Goal: Book appointment/travel/reservation

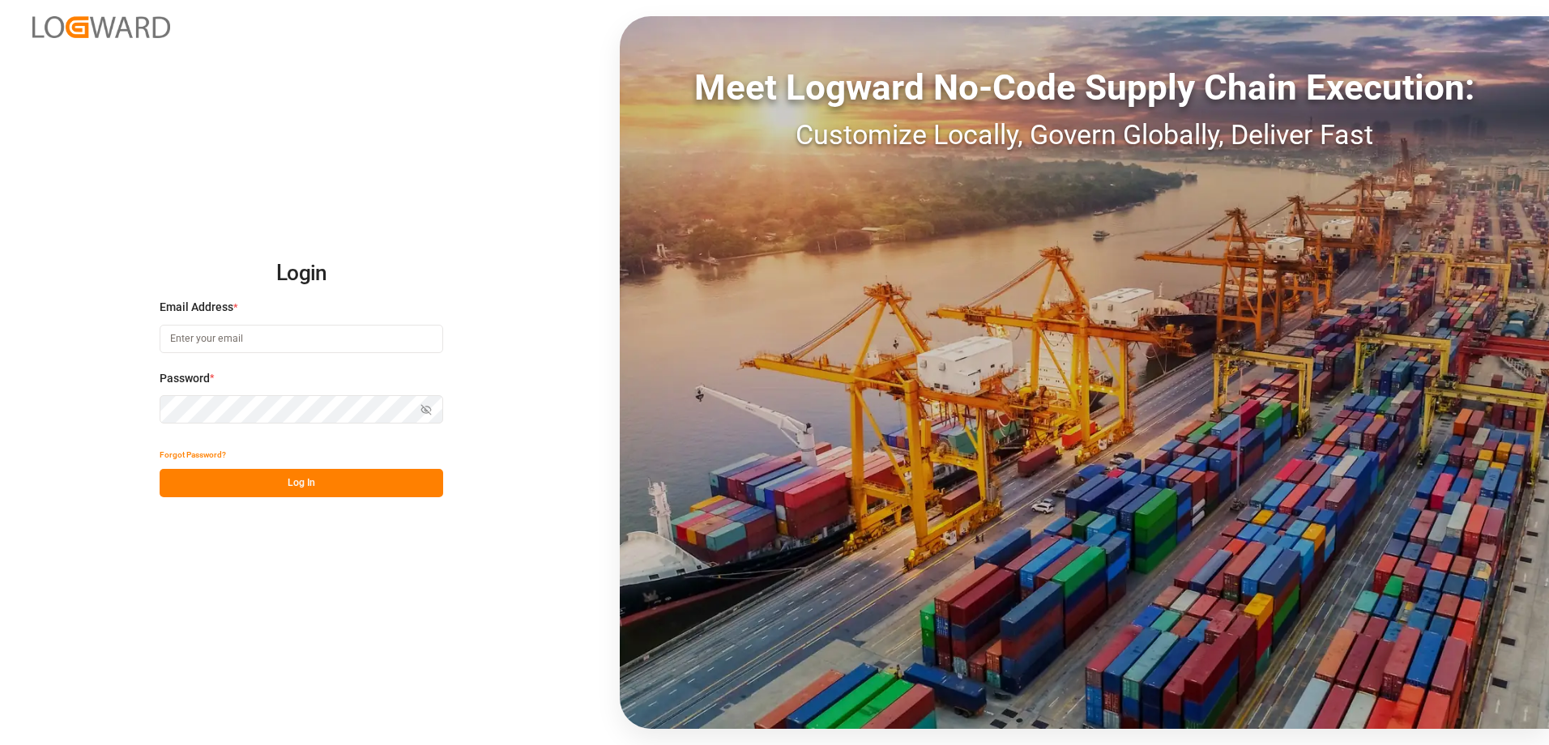
click at [239, 341] on input at bounding box center [301, 339] width 283 height 28
type input "[PERSON_NAME][EMAIL_ADDRESS][DOMAIN_NAME]"
click at [300, 488] on button "Log In" at bounding box center [301, 483] width 283 height 28
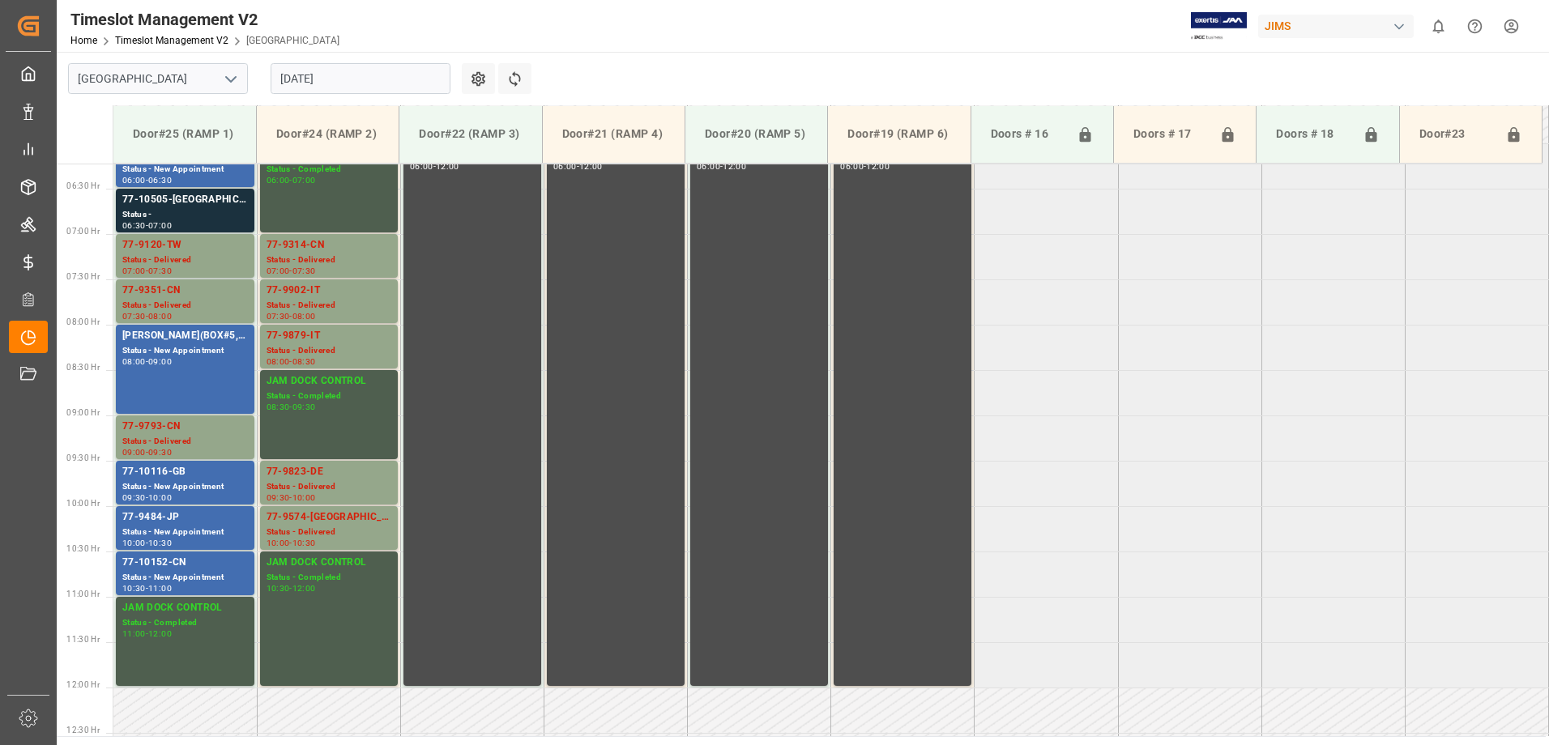
scroll to position [564, 0]
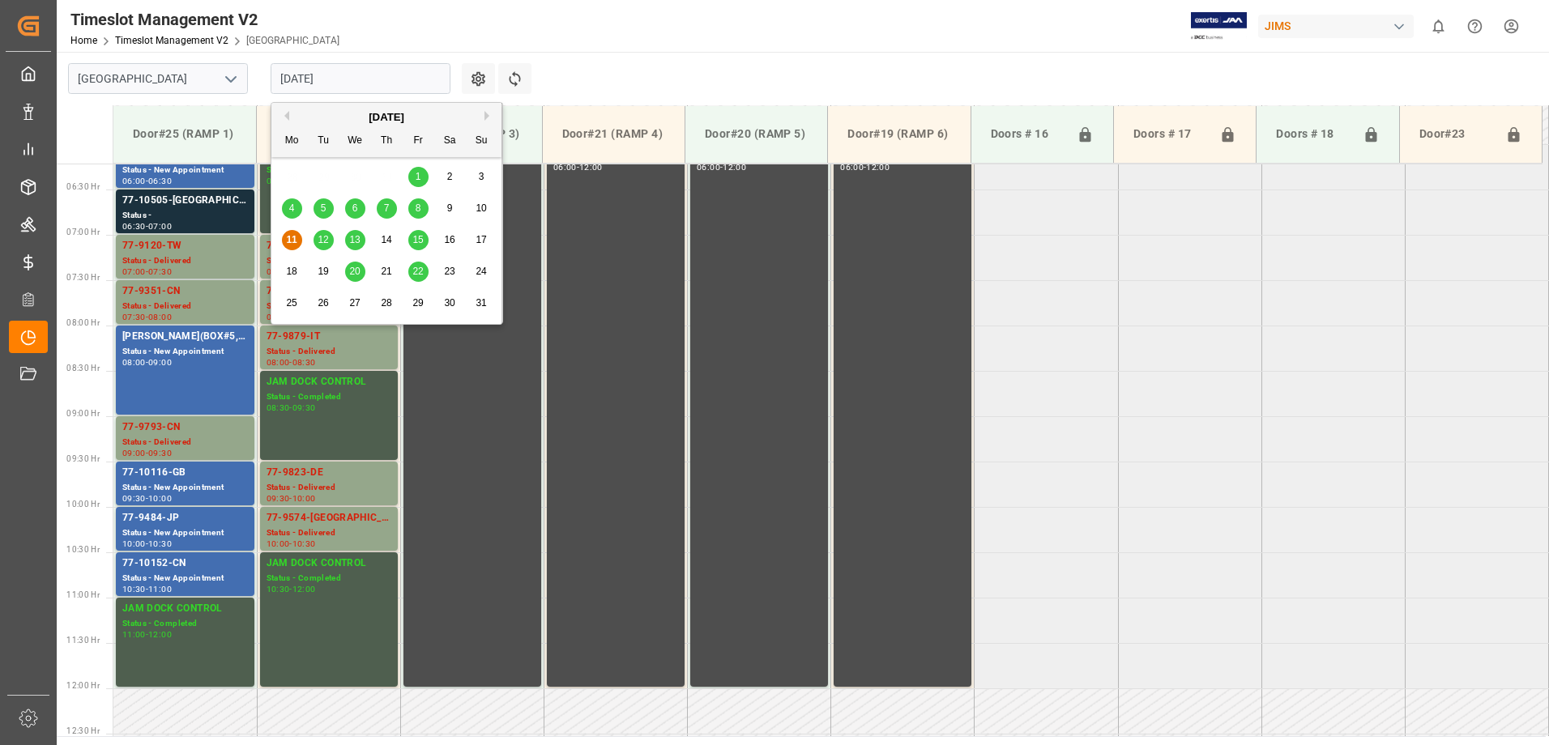
click at [361, 77] on input "[DATE]" at bounding box center [361, 78] width 180 height 31
click at [326, 244] on span "12" at bounding box center [322, 239] width 11 height 11
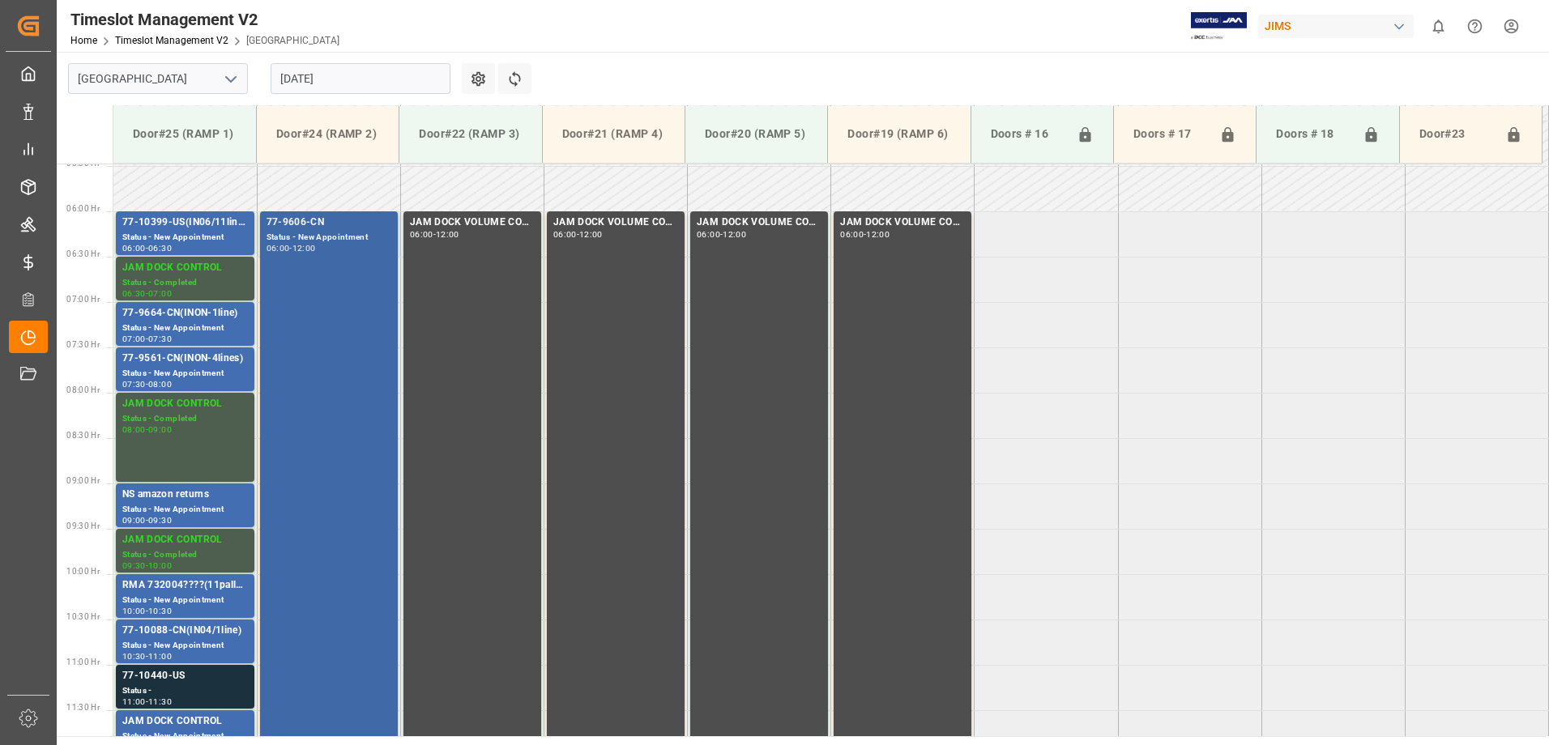
scroll to position [483, 0]
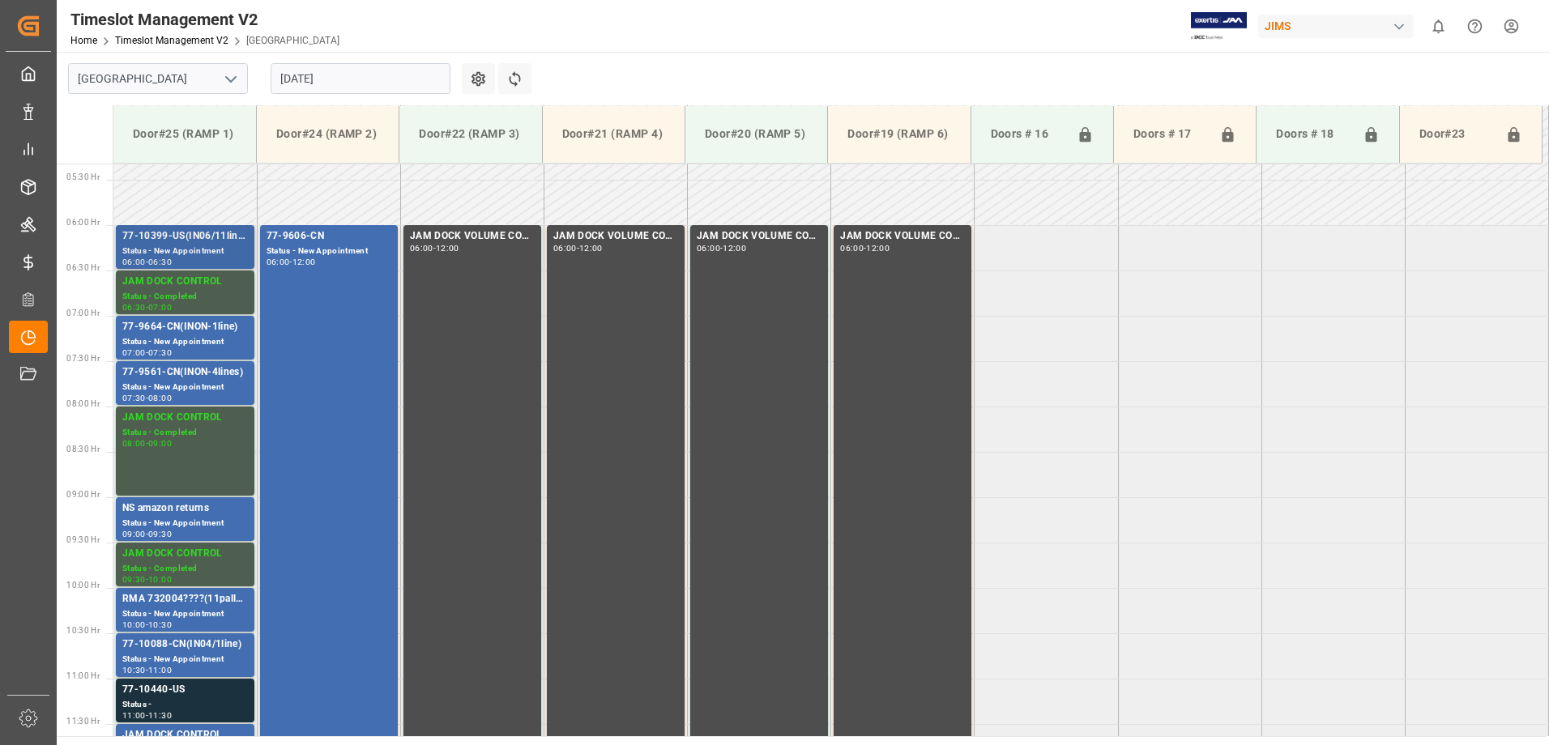
click at [213, 237] on div "77-10399-US(IN06/11lines)" at bounding box center [185, 236] width 126 height 16
click at [209, 341] on div "Status - New Appointment" at bounding box center [185, 342] width 126 height 14
click at [210, 373] on div "77-9561-CN(INON-4lines)" at bounding box center [185, 372] width 126 height 16
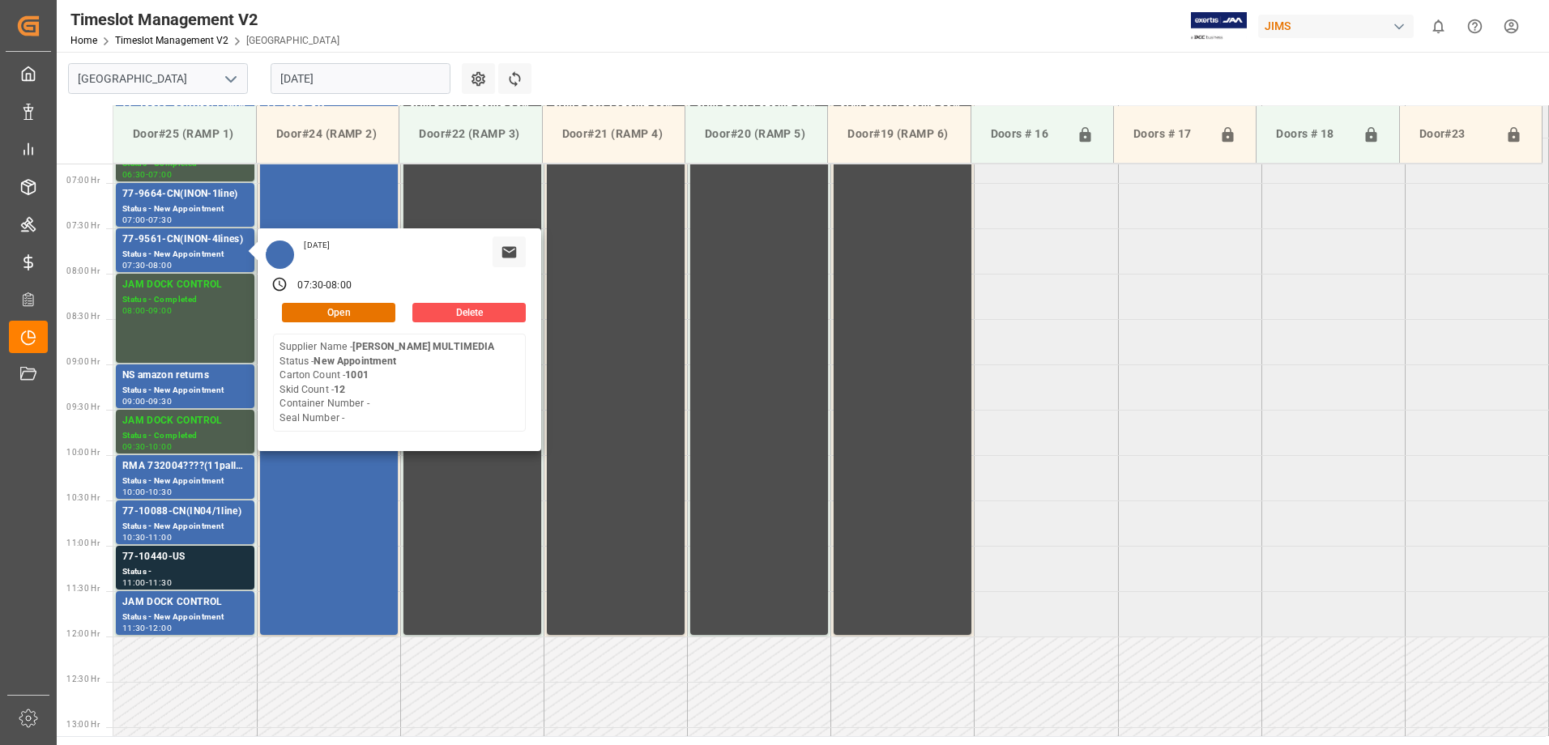
scroll to position [645, 0]
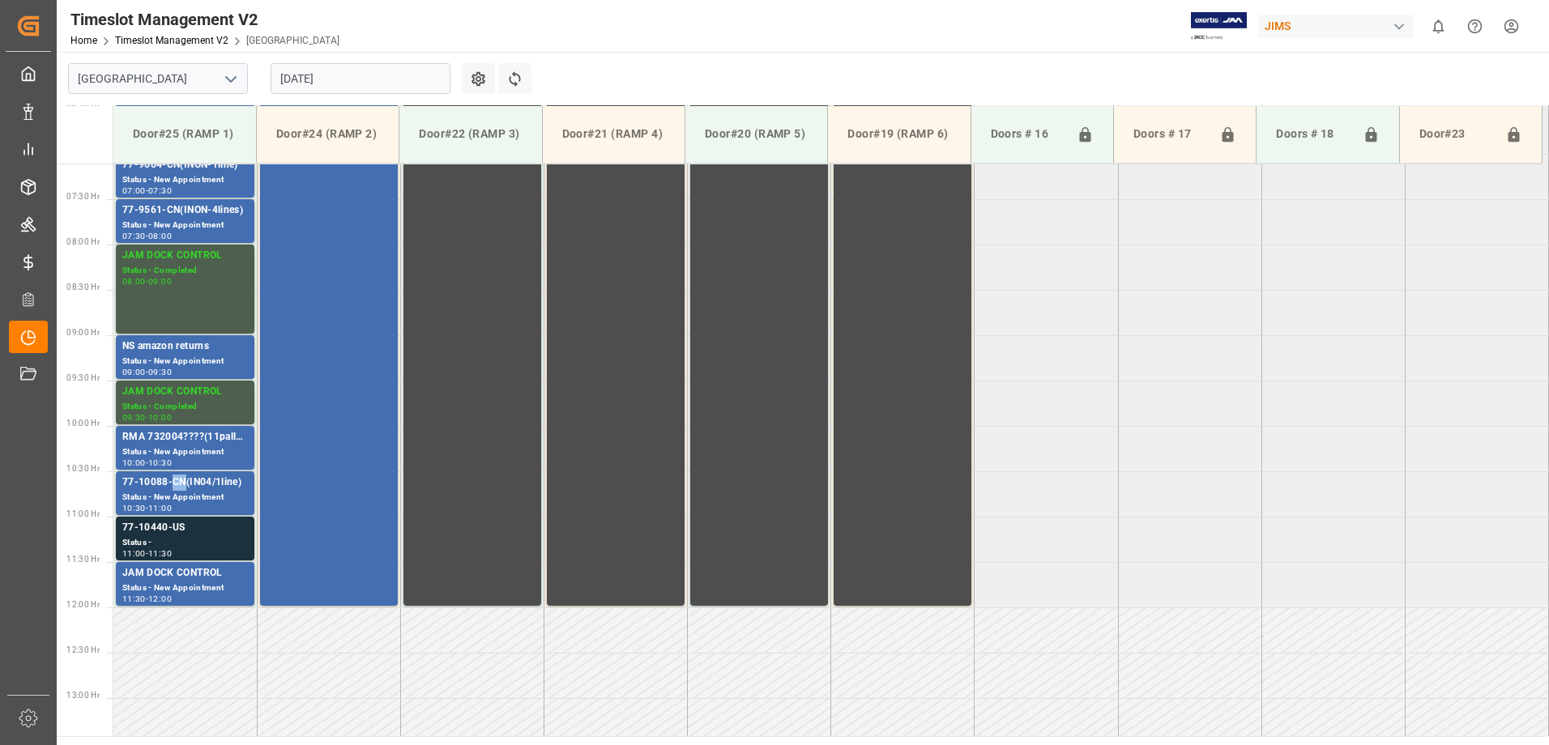
click at [177, 481] on div "77-10088-CN(IN04/1line)" at bounding box center [185, 483] width 126 height 16
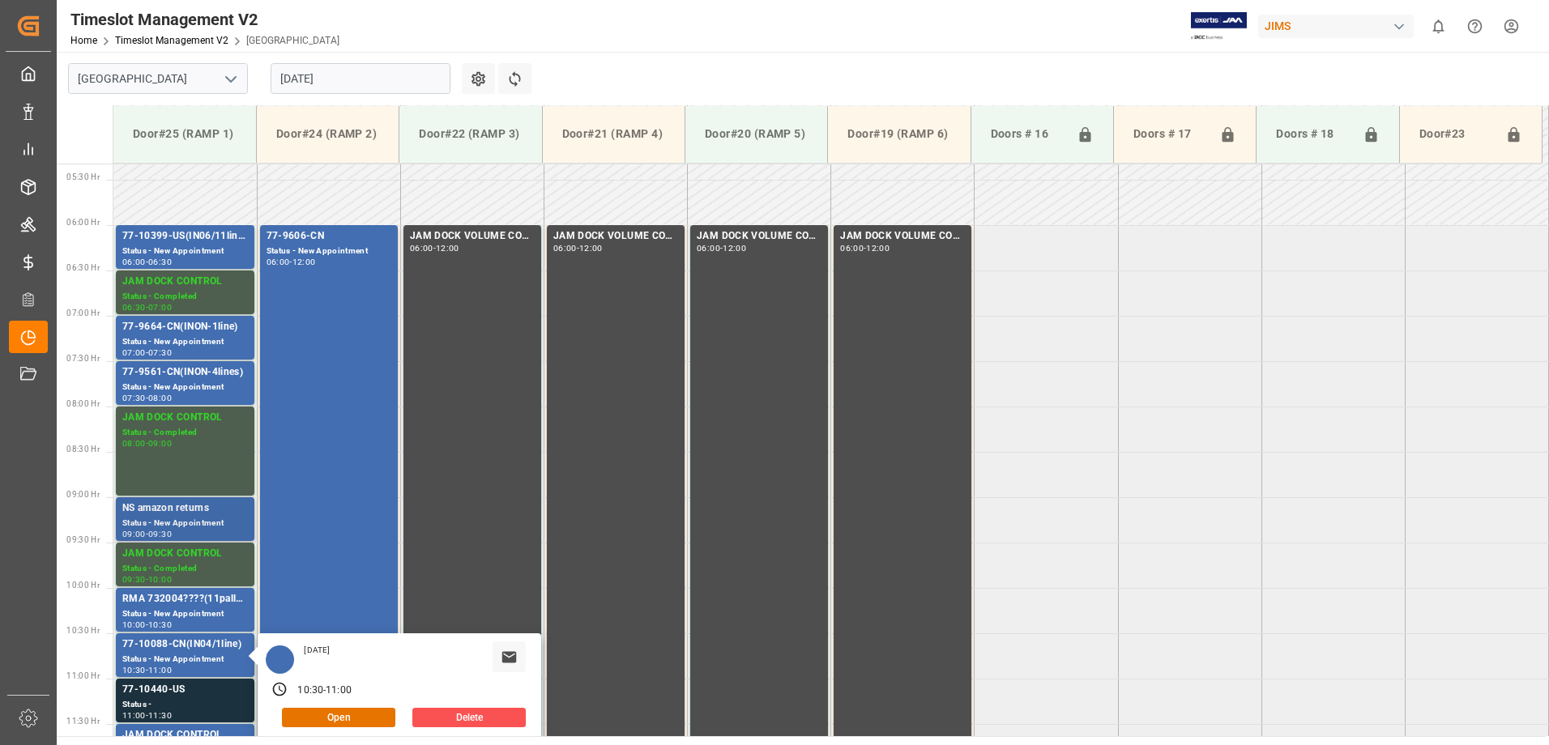
scroll to position [564, 0]
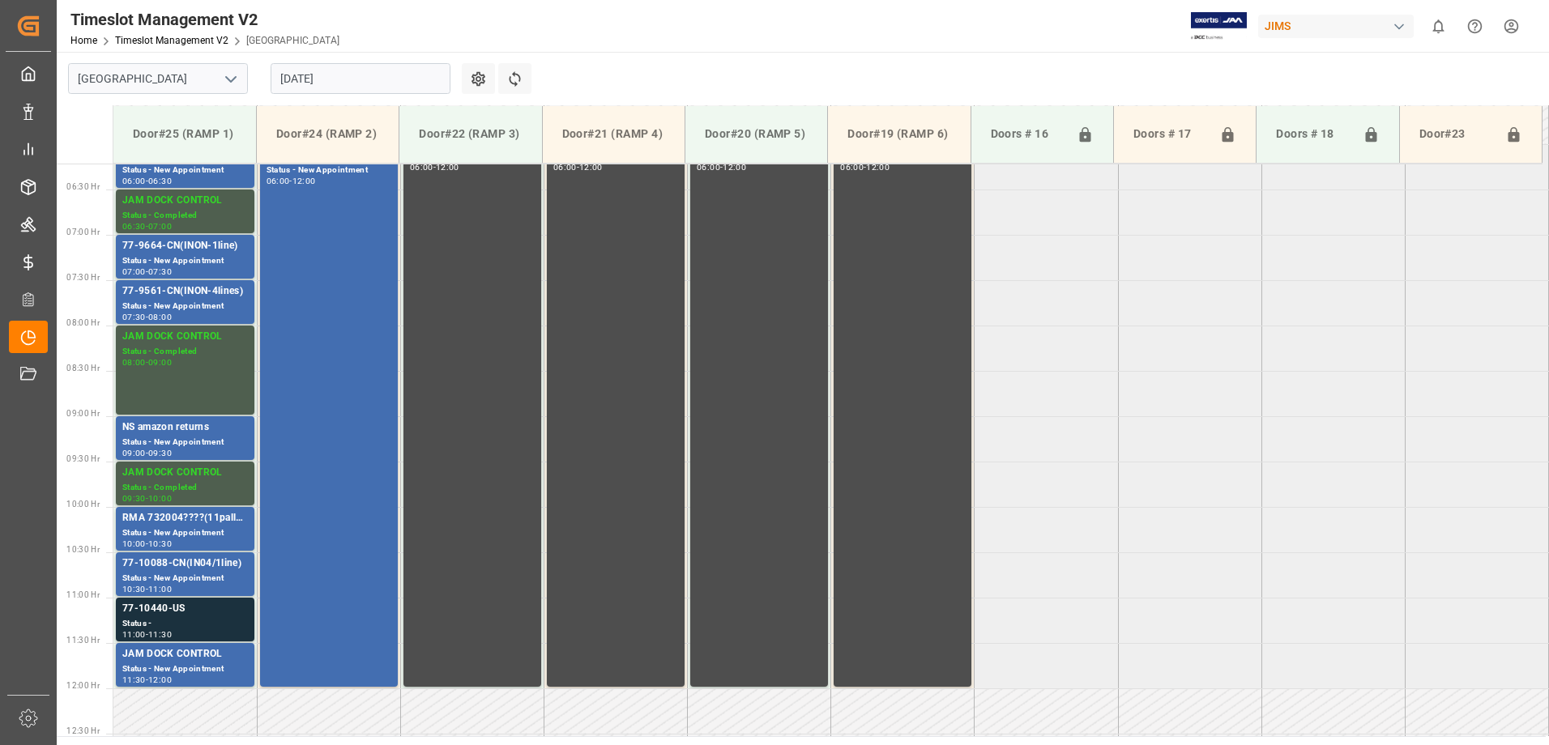
click at [187, 556] on div "77-10088-CN(IN04/1line)" at bounding box center [185, 564] width 126 height 16
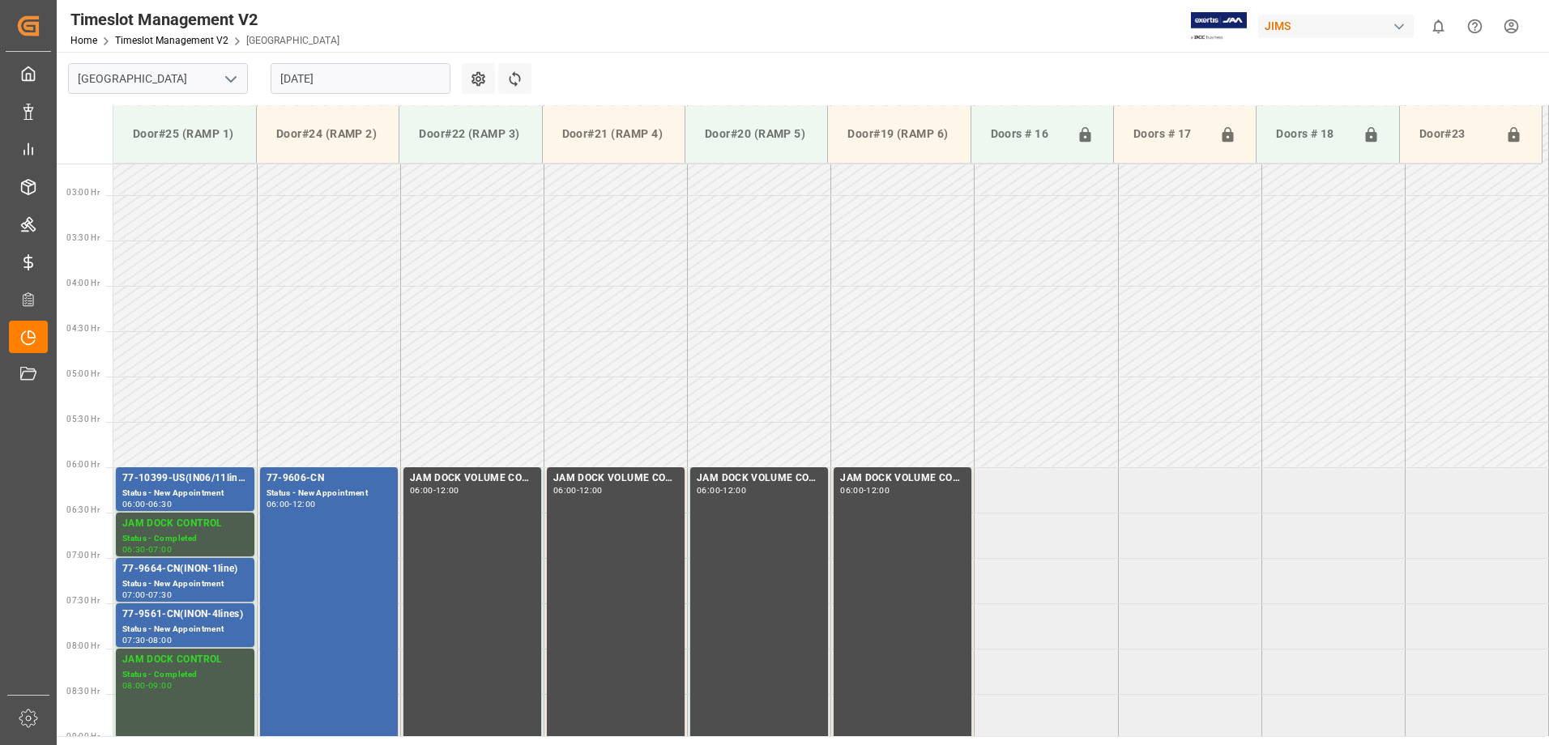
scroll to position [240, 0]
click at [360, 79] on input "[DATE]" at bounding box center [361, 78] width 180 height 31
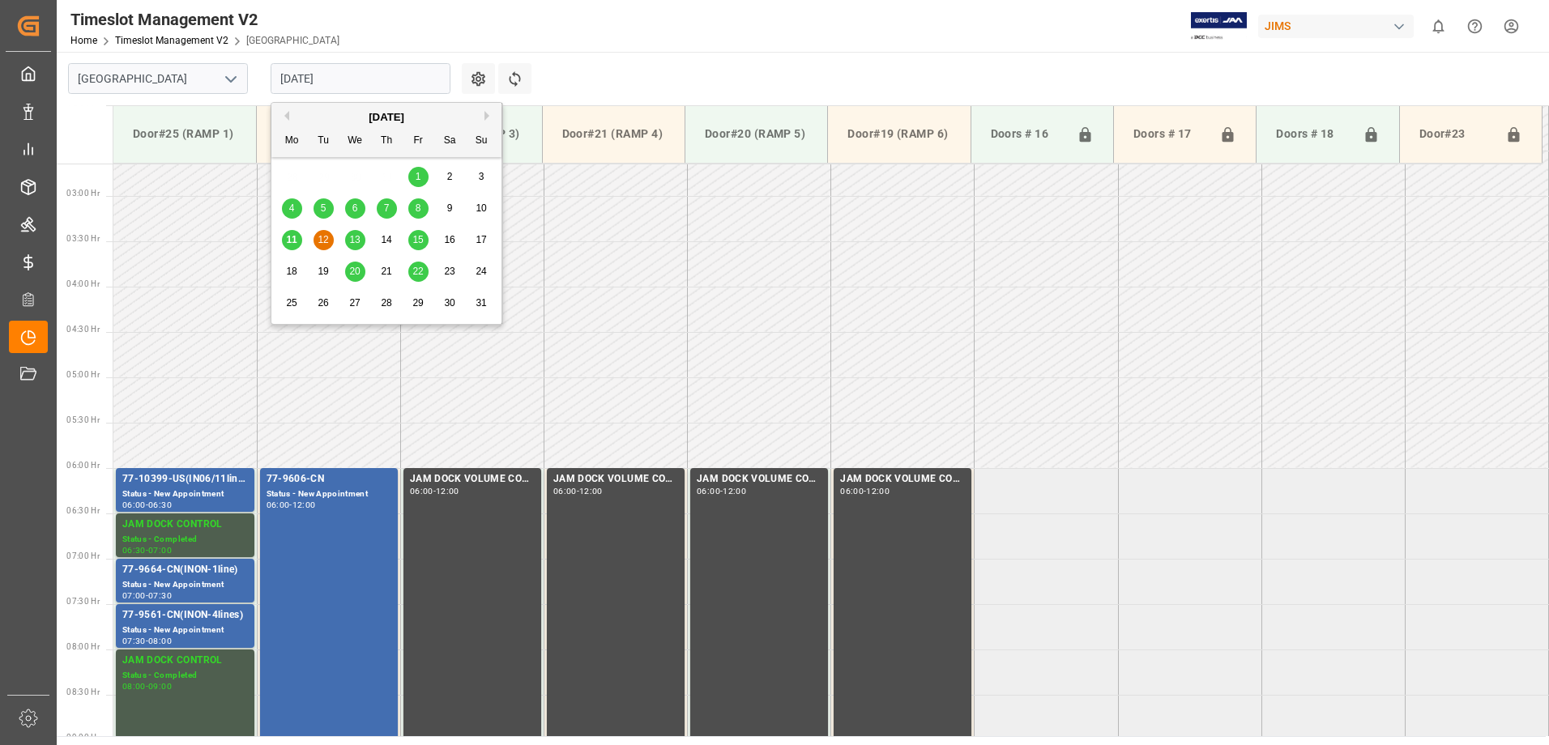
click at [356, 241] on span "13" at bounding box center [354, 239] width 11 height 11
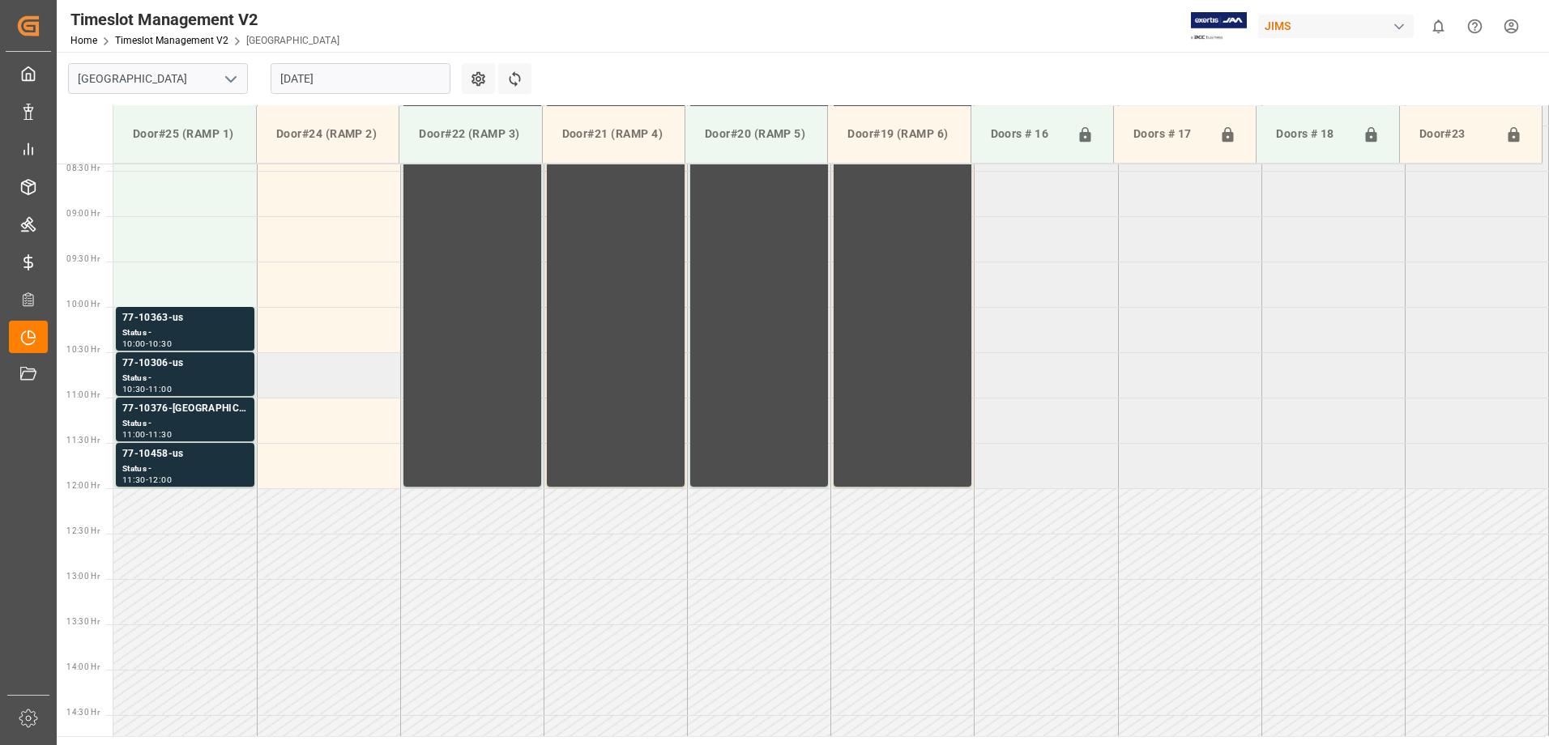
scroll to position [726, 0]
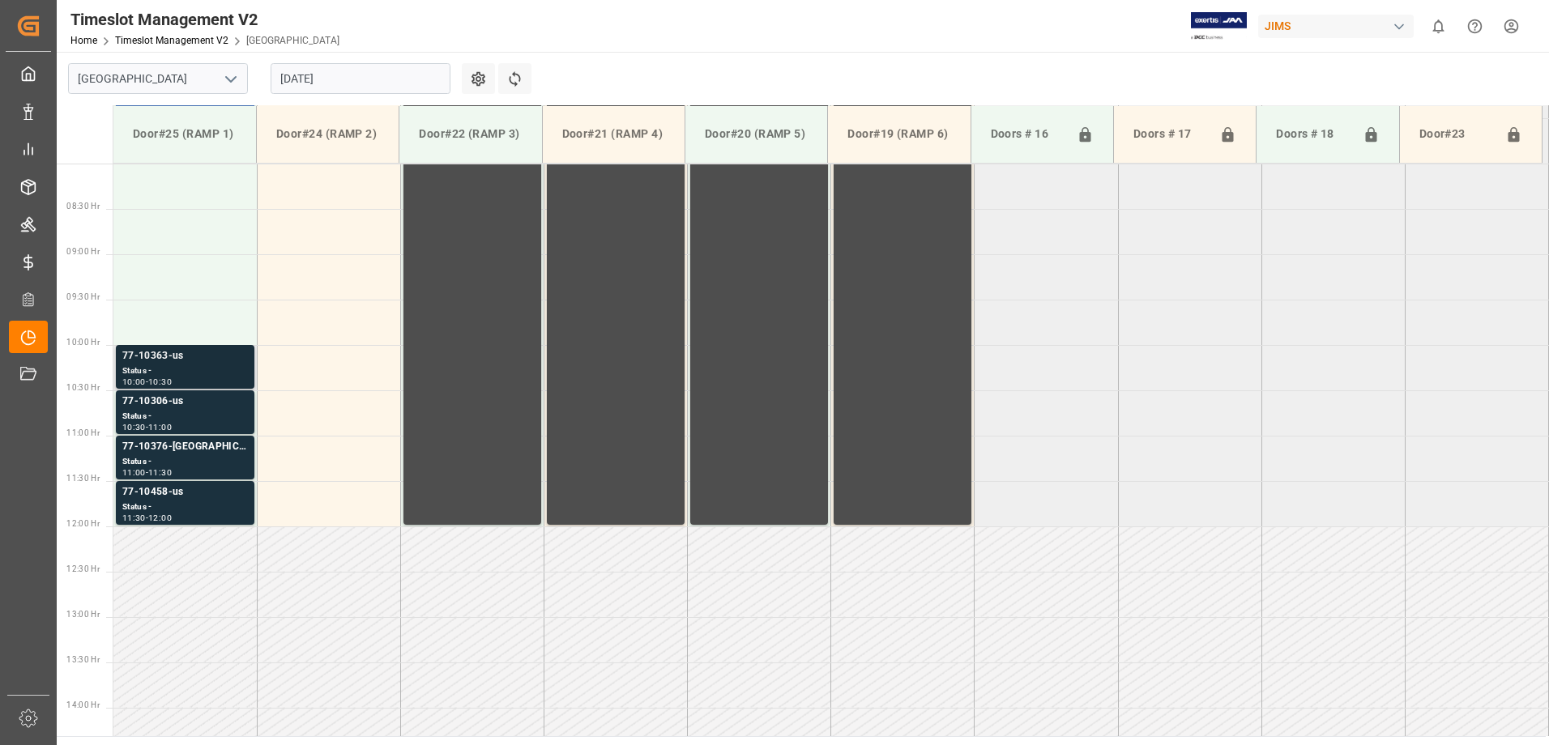
click at [185, 355] on div "77-10363-us" at bounding box center [185, 356] width 126 height 16
click at [201, 399] on div "77-10306-us" at bounding box center [185, 402] width 126 height 16
click at [207, 452] on div "77-10376-[GEOGRAPHIC_DATA]" at bounding box center [185, 447] width 126 height 16
click at [211, 501] on div "Status -" at bounding box center [185, 508] width 126 height 14
click at [210, 505] on div "Status -" at bounding box center [185, 508] width 126 height 14
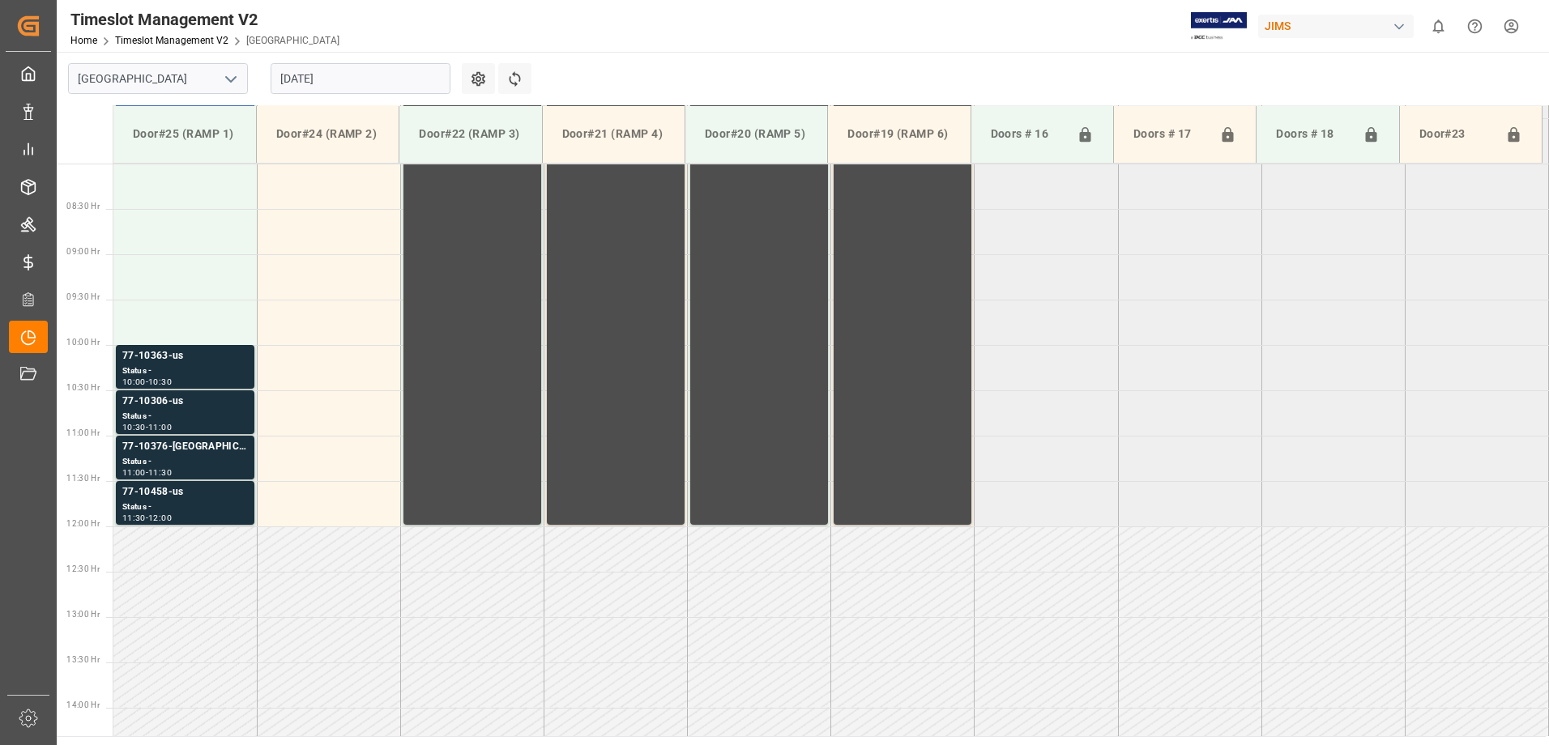
click at [214, 452] on div "77-10376-[GEOGRAPHIC_DATA]" at bounding box center [185, 447] width 126 height 16
click at [223, 415] on div "Status -" at bounding box center [185, 417] width 126 height 14
click at [228, 367] on div "Status -" at bounding box center [185, 371] width 126 height 14
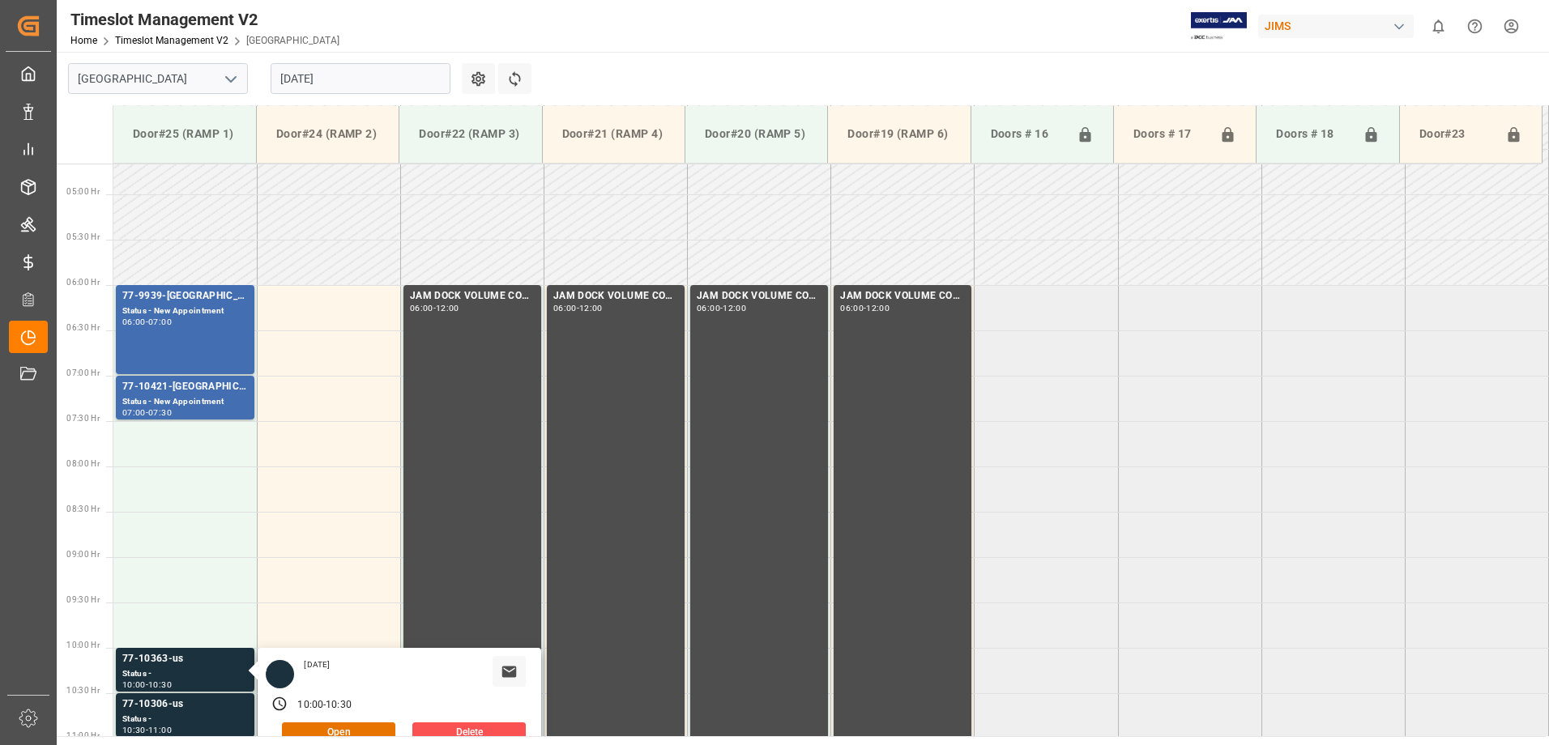
scroll to position [402, 0]
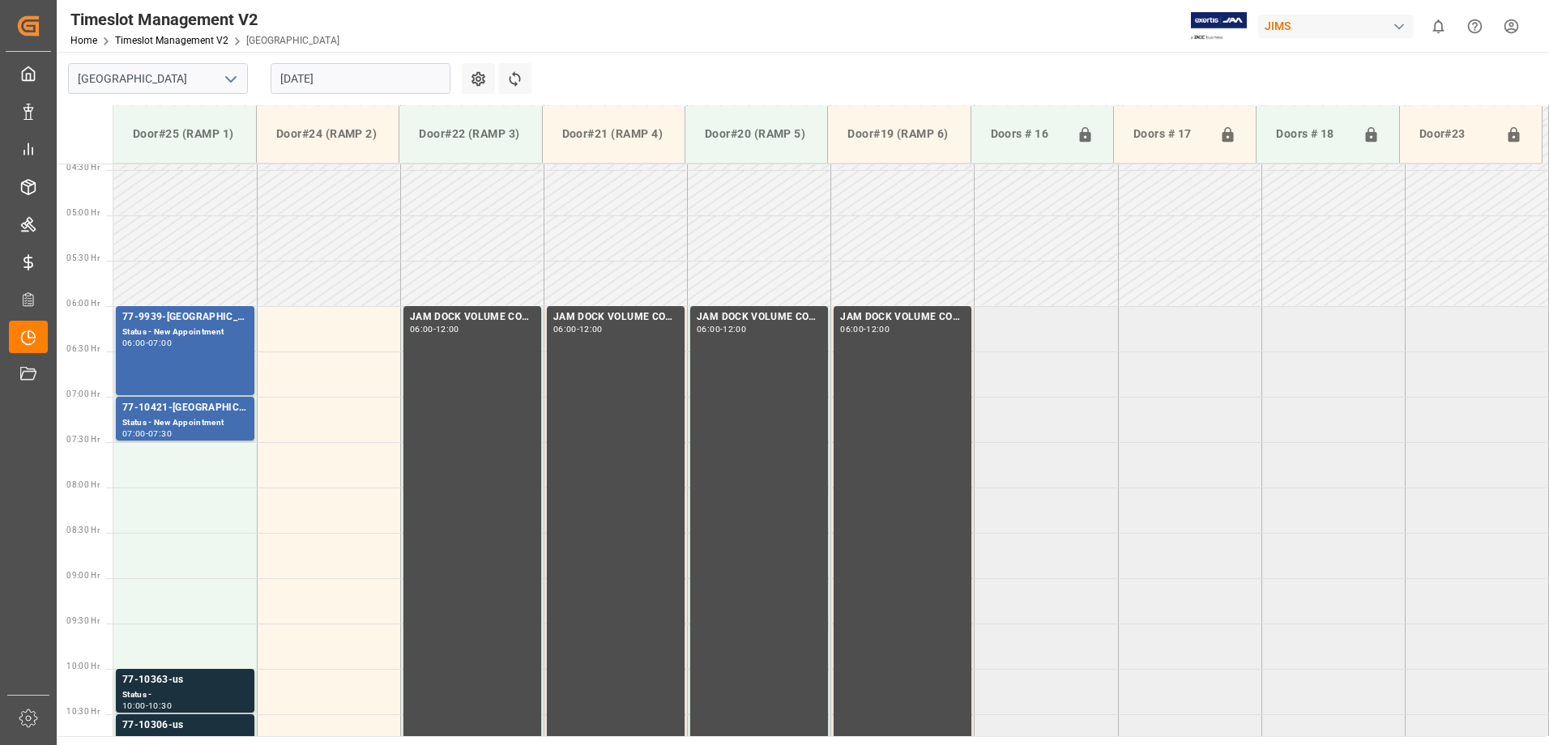
click at [208, 352] on div "77-9939-[GEOGRAPHIC_DATA](IN07-13lines) Status - New Appointment 06:00 - 07:00" at bounding box center [185, 350] width 126 height 83
click at [221, 410] on div "77-10421-[GEOGRAPHIC_DATA](IN01-7LINES)" at bounding box center [185, 408] width 126 height 16
